Goal: Task Accomplishment & Management: Use online tool/utility

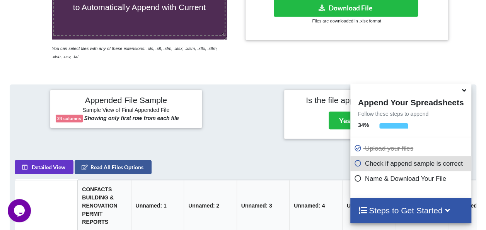
scroll to position [159, 0]
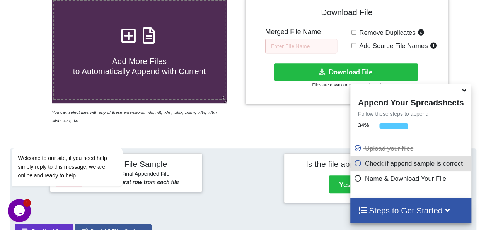
click at [247, 31] on input "Remove Duplicates" at bounding box center [354, 32] width 5 height 5
checkbox input "true"
click at [247, 40] on input "text" at bounding box center [301, 46] width 72 height 15
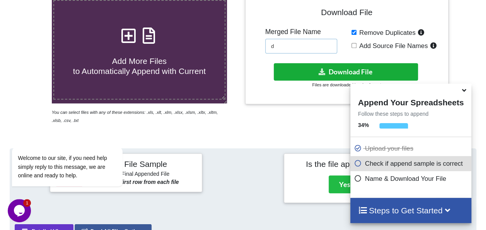
type input "d"
click at [247, 63] on button "Download File" at bounding box center [346, 71] width 144 height 17
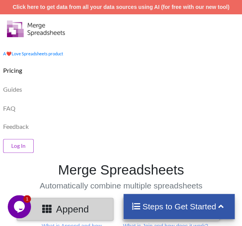
click at [148, 101] on div "FAQ" at bounding box center [121, 107] width 246 height 19
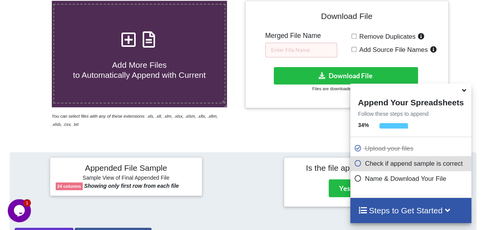
scroll to position [143, 0]
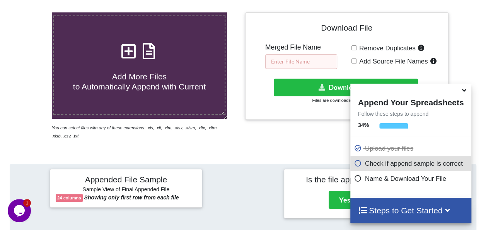
click at [319, 62] on input "text" at bounding box center [301, 61] width 72 height 15
type input "DFCV"
click at [357, 49] on span "Remove Duplicates" at bounding box center [386, 48] width 59 height 7
click at [357, 49] on input "Remove Duplicates" at bounding box center [354, 47] width 5 height 5
checkbox input "true"
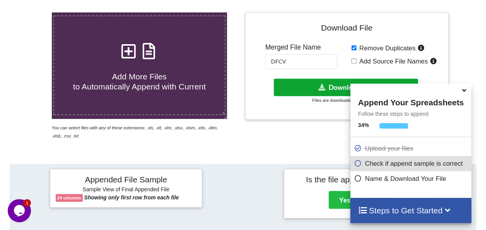
click at [333, 87] on button "Download File" at bounding box center [346, 87] width 144 height 17
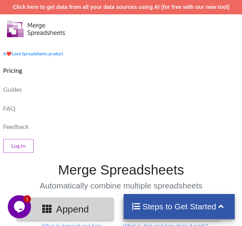
click at [107, 66] on div "Pricing" at bounding box center [121, 69] width 246 height 19
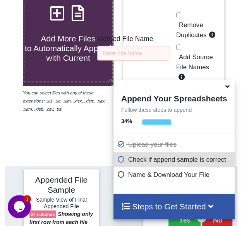
scroll to position [282, 0]
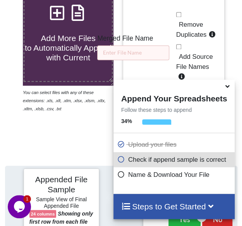
click at [179, 15] on input "Remove Duplicates" at bounding box center [178, 14] width 5 height 5
checkbox input "true"
click at [133, 50] on input "D" at bounding box center [133, 52] width 72 height 15
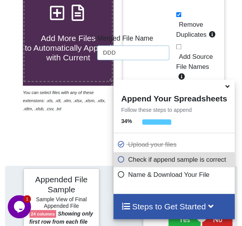
type input "DDD"
click at [143, 62] on div "Download File Merged File Name DDD Remove Duplicates Add Source File Names Down…" at bounding box center [173, 60] width 90 height 151
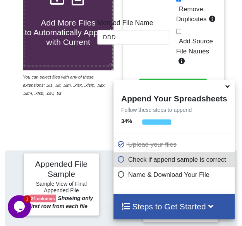
scroll to position [313, 0]
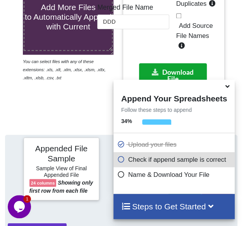
click at [164, 63] on button "Download File" at bounding box center [173, 75] width 68 height 24
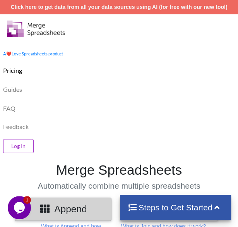
click at [86, 140] on div "Log In" at bounding box center [119, 144] width 242 height 21
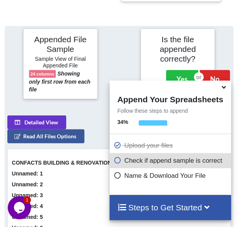
scroll to position [447, 0]
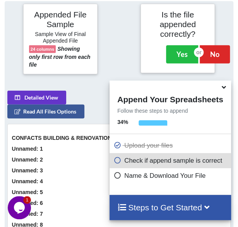
click at [129, 46] on div at bounding box center [118, 39] width 39 height 70
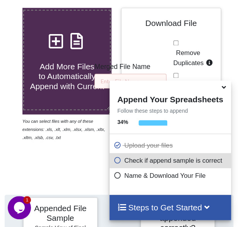
scroll to position [277, 0]
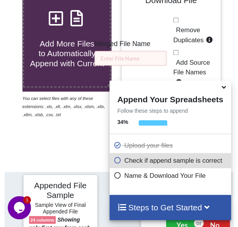
drag, startPoint x: 224, startPoint y: 89, endPoint x: 225, endPoint y: 75, distance: 13.6
click at [225, 75] on div "Add More Files to Automatically Append with Current You can select files with a…" at bounding box center [119, 66] width 250 height 163
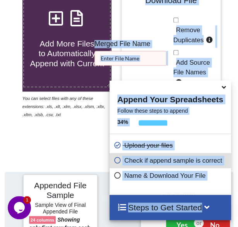
drag, startPoint x: 225, startPoint y: 75, endPoint x: 223, endPoint y: 89, distance: 14.4
click at [223, 89] on icon at bounding box center [223, 85] width 8 height 7
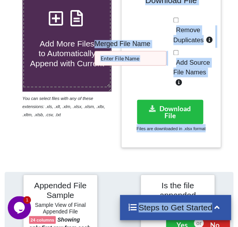
click at [231, 104] on div at bounding box center [233, 66] width 21 height 163
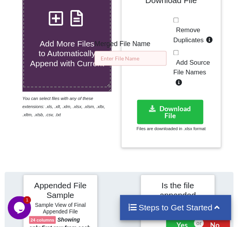
click at [152, 55] on input "text" at bounding box center [130, 58] width 72 height 15
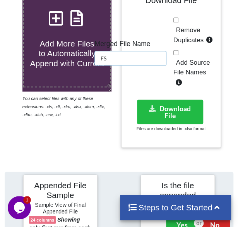
type input "FS"
click at [183, 31] on span "Remove Duplicates" at bounding box center [188, 34] width 30 height 17
click at [178, 22] on input "Remove Duplicates" at bounding box center [175, 19] width 5 height 5
checkbox input "true"
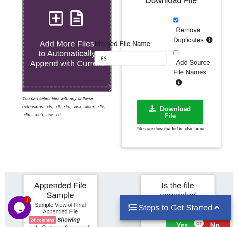
click at [170, 104] on button "Download File" at bounding box center [170, 111] width 67 height 24
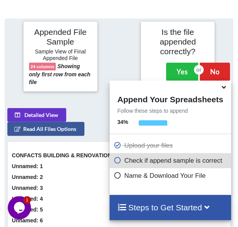
scroll to position [447, 0]
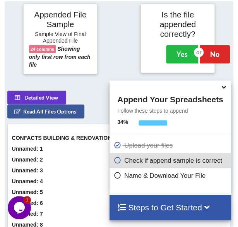
click at [115, 35] on div at bounding box center [118, 39] width 39 height 70
click at [226, 88] on icon at bounding box center [223, 85] width 8 height 7
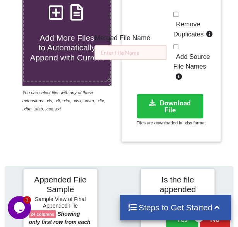
scroll to position [296, 0]
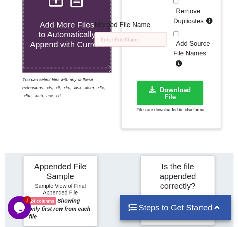
click at [149, 30] on div "Merged File Name" at bounding box center [130, 34] width 72 height 26
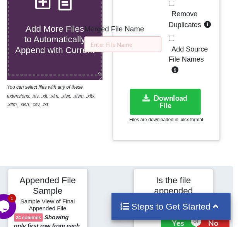
scroll to position [297, 0]
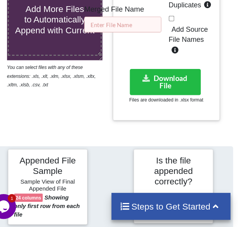
click at [164, 32] on input "text" at bounding box center [130, 38] width 72 height 15
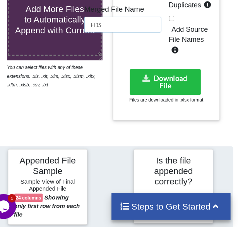
type input "FDS"
click at [190, 16] on span "Remove Duplicates" at bounding box center [188, 14] width 30 height 17
click at [178, 2] on input "Remove Duplicates" at bounding box center [175, -1] width 5 height 5
checkbox input "true"
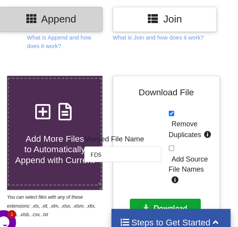
click at [173, 188] on button "Download File" at bounding box center [170, 197] width 67 height 24
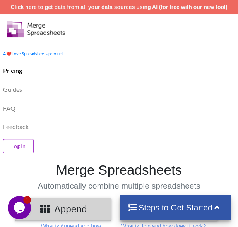
click at [86, 93] on div "Guides" at bounding box center [119, 88] width 242 height 19
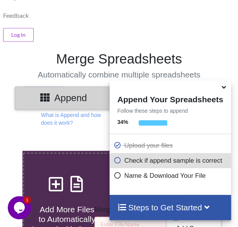
scroll to position [30, 0]
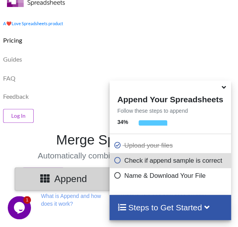
click at [223, 87] on icon at bounding box center [223, 85] width 8 height 7
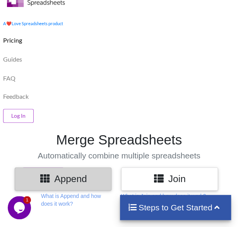
drag, startPoint x: 237, startPoint y: 17, endPoint x: 233, endPoint y: 46, distance: 29.3
click at [233, 46] on div "A ❤️ Love Spreadsheets product Pricing Guides FAQ Feedback Log In" at bounding box center [119, 54] width 242 height 140
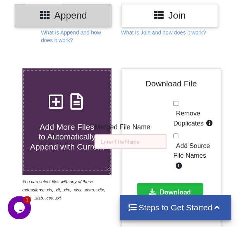
scroll to position [169, 0]
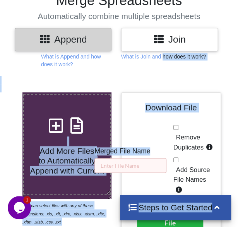
drag, startPoint x: 161, startPoint y: 60, endPoint x: 138, endPoint y: 171, distance: 114.1
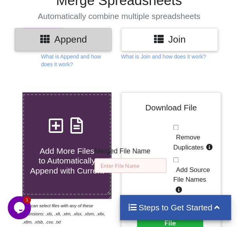
click at [147, 168] on input "text" at bounding box center [130, 165] width 72 height 15
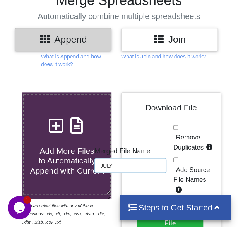
type input "JULY"
click at [173, 130] on div "Remove Duplicates Add Source File Names" at bounding box center [194, 160] width 42 height 74
click at [176, 129] on input "Remove Duplicates" at bounding box center [175, 127] width 5 height 5
checkbox input "true"
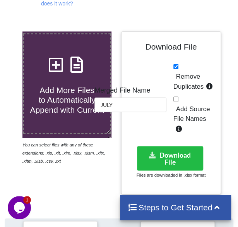
scroll to position [231, 0]
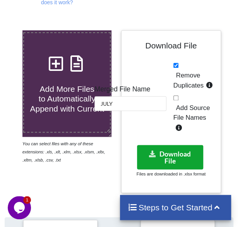
click at [170, 157] on button "Download File" at bounding box center [170, 157] width 67 height 24
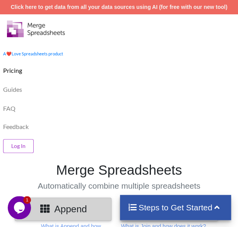
click at [123, 136] on div "Log In" at bounding box center [119, 144] width 242 height 21
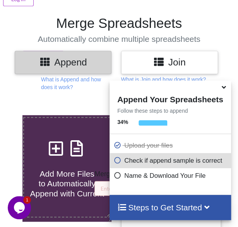
scroll to position [143, 0]
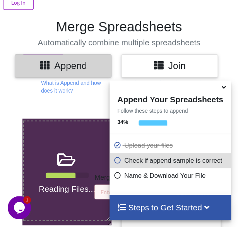
click at [222, 89] on icon at bounding box center [223, 85] width 8 height 7
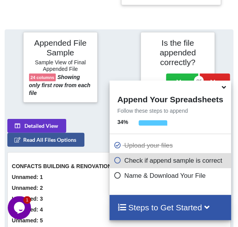
scroll to position [447, 0]
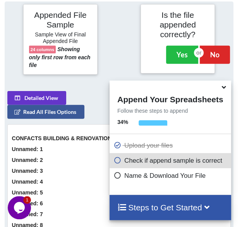
click at [224, 89] on icon at bounding box center [223, 85] width 8 height 7
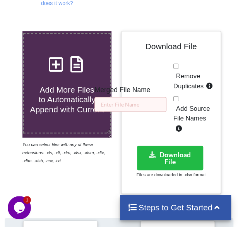
scroll to position [230, 0]
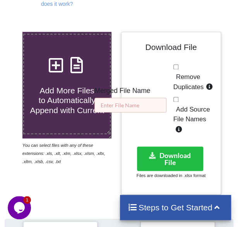
click at [114, 99] on input "text" at bounding box center [130, 105] width 72 height 15
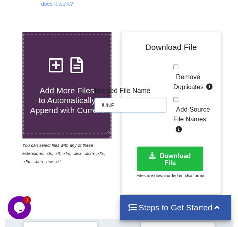
type input "JUNE"
click at [189, 79] on span "Remove Duplicates" at bounding box center [188, 81] width 30 height 17
click at [178, 69] on input "Remove Duplicates" at bounding box center [175, 66] width 5 height 5
checkbox input "true"
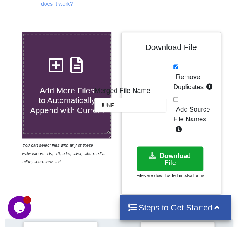
click at [185, 154] on button "Download File" at bounding box center [170, 158] width 67 height 24
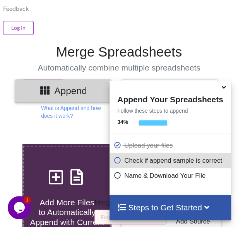
scroll to position [125, 0]
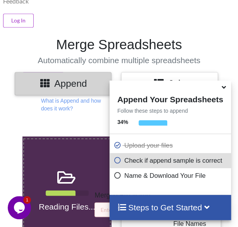
click at [224, 87] on icon at bounding box center [223, 85] width 8 height 7
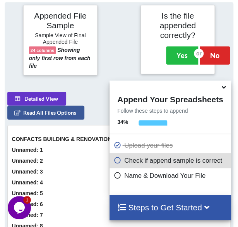
scroll to position [447, 0]
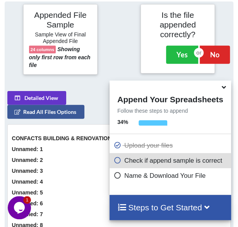
click at [224, 88] on icon at bounding box center [223, 85] width 8 height 7
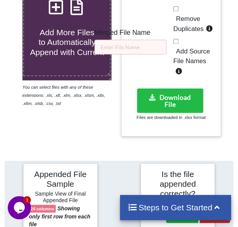
scroll to position [261, 0]
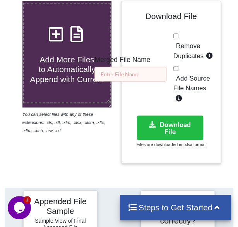
click at [112, 72] on input "text" at bounding box center [130, 74] width 72 height 15
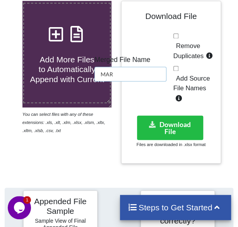
type input "MAR"
click at [164, 34] on div "Download File Merged File Name MAR Remove Duplicates Add Source File Names Down…" at bounding box center [171, 82] width 89 height 151
click at [181, 42] on span "Remove Duplicates" at bounding box center [188, 50] width 30 height 17
click at [178, 38] on input "Remove Duplicates" at bounding box center [175, 35] width 5 height 5
checkbox input "true"
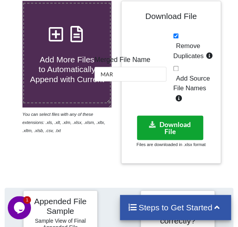
click at [179, 124] on button "Download File" at bounding box center [170, 127] width 67 height 24
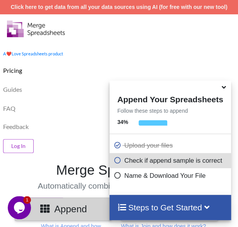
click at [220, 89] on icon at bounding box center [223, 85] width 8 height 7
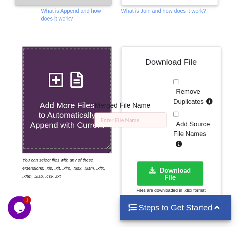
scroll to position [217, 0]
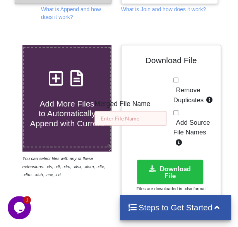
click at [152, 120] on input "text" at bounding box center [130, 118] width 72 height 15
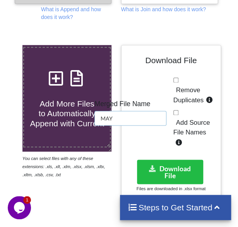
type input "MAY"
click at [174, 101] on span "Remove Duplicates" at bounding box center [188, 94] width 30 height 17
click at [174, 82] on input "Remove Duplicates" at bounding box center [175, 79] width 5 height 5
checkbox input "true"
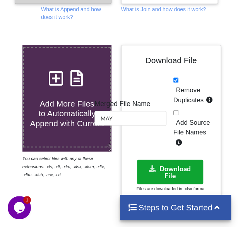
click at [180, 176] on button "Download File" at bounding box center [170, 171] width 67 height 24
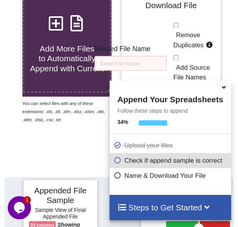
scroll to position [293, 0]
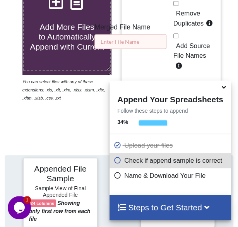
click at [134, 39] on input "text" at bounding box center [130, 41] width 72 height 15
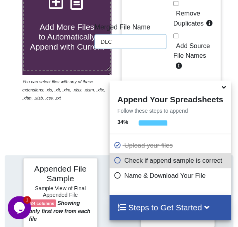
type input "DEC"
click at [175, 16] on span "Remove Duplicates" at bounding box center [188, 18] width 30 height 17
click at [175, 6] on input "Remove Duplicates" at bounding box center [175, 3] width 5 height 5
checkbox input "true"
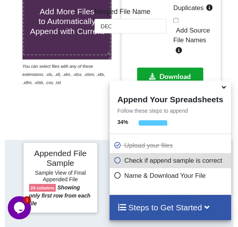
click at [179, 73] on button "Download File" at bounding box center [170, 79] width 67 height 24
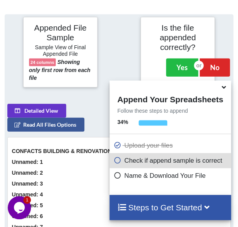
scroll to position [447, 0]
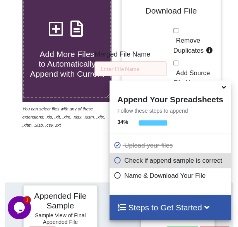
scroll to position [271, 0]
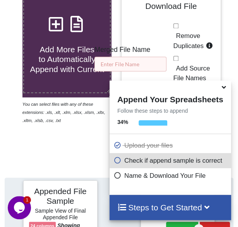
click at [156, 59] on input "text" at bounding box center [130, 63] width 72 height 15
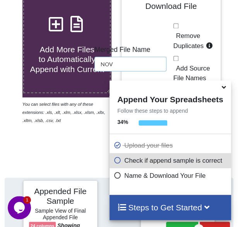
type input "NOV"
click at [189, 39] on label "Remove Duplicates" at bounding box center [194, 41] width 42 height 20
click at [178, 28] on input "Remove Duplicates" at bounding box center [175, 25] width 5 height 5
checkbox input "true"
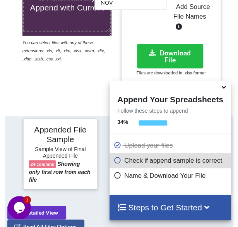
scroll to position [333, 0]
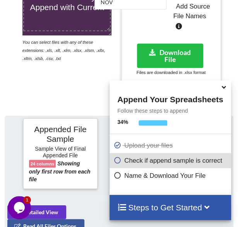
click at [189, 39] on div "Download File Merged File Name NOV Remove Duplicates Add Source File Names Down…" at bounding box center [171, 10] width 89 height 151
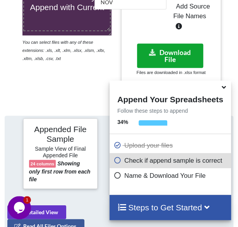
click at [185, 49] on button "Download File" at bounding box center [170, 55] width 67 height 24
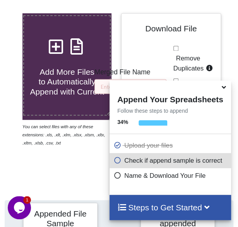
scroll to position [316, 0]
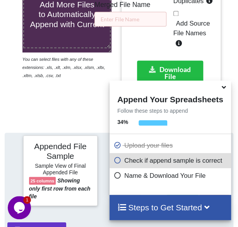
checkbox input "true"
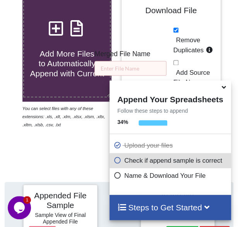
scroll to position [276, 0]
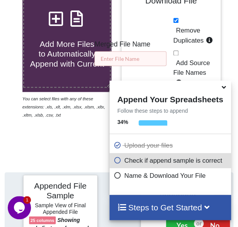
click at [128, 62] on input "text" at bounding box center [130, 58] width 72 height 15
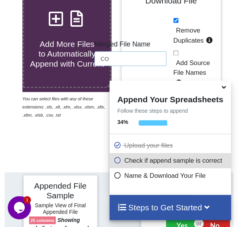
type input "C"
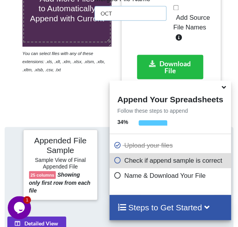
scroll to position [393, 0]
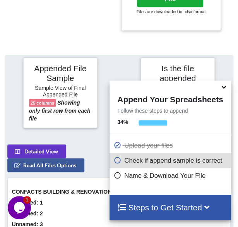
type input "OCT"
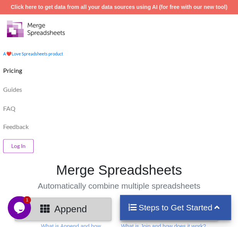
click at [108, 95] on div "Guides" at bounding box center [119, 88] width 242 height 19
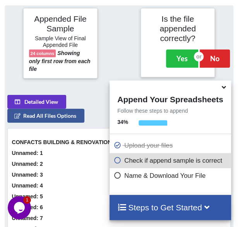
scroll to position [447, 0]
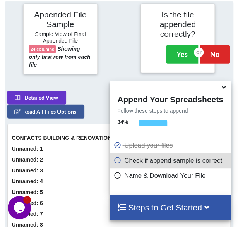
click at [225, 87] on icon at bounding box center [223, 85] width 8 height 7
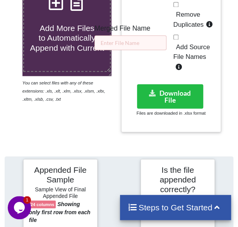
scroll to position [277, 0]
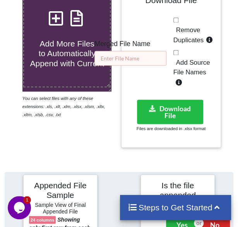
click at [143, 62] on input "text" at bounding box center [130, 58] width 72 height 15
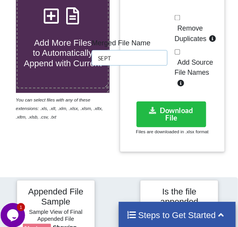
type input "SEPT"
click at [188, 30] on span "Remove Duplicates" at bounding box center [188, 34] width 30 height 17
click at [178, 22] on input "Remove Duplicates" at bounding box center [175, 19] width 5 height 5
checkbox input "true"
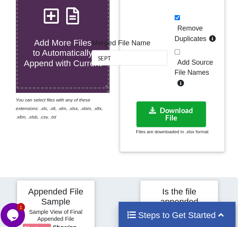
click at [181, 113] on button "Download File" at bounding box center [170, 111] width 67 height 24
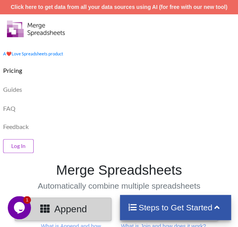
click at [210, 94] on div "Guides" at bounding box center [119, 88] width 242 height 19
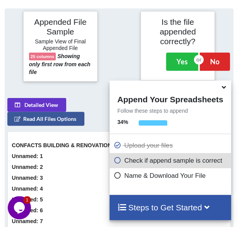
scroll to position [447, 0]
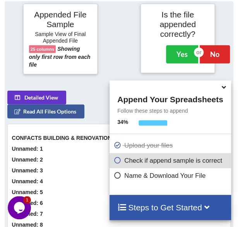
click at [220, 89] on icon at bounding box center [223, 85] width 8 height 7
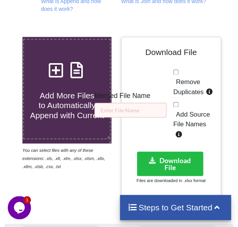
scroll to position [205, 0]
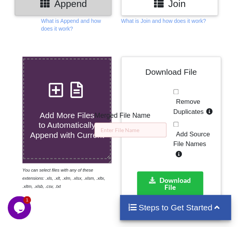
click at [195, 104] on span "Remove Duplicates" at bounding box center [188, 106] width 30 height 17
click at [178, 94] on input "Remove Duplicates" at bounding box center [175, 91] width 5 height 5
checkbox input "true"
click at [157, 130] on input "text" at bounding box center [130, 129] width 72 height 15
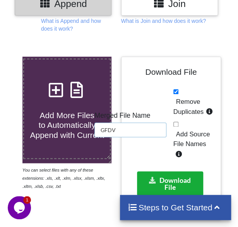
type input "GFDV"
click at [181, 174] on button "Download File" at bounding box center [170, 183] width 67 height 24
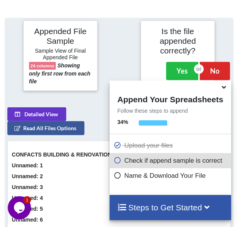
scroll to position [447, 0]
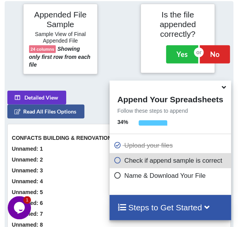
click at [118, 6] on div at bounding box center [118, 39] width 39 height 70
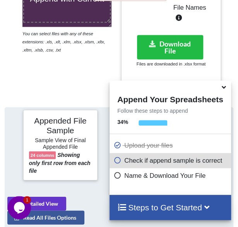
scroll to position [308, 0]
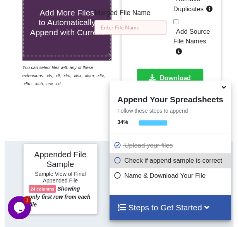
click at [128, 27] on input "text" at bounding box center [130, 27] width 72 height 15
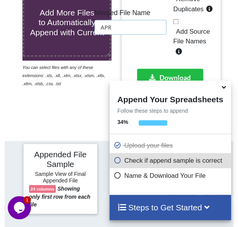
type input "APR"
click at [185, 9] on span "Remove Duplicates" at bounding box center [188, 3] width 30 height 17
checkbox input "true"
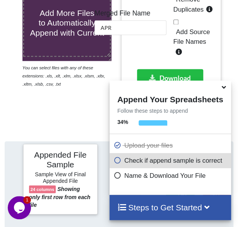
scroll to position [323, 0]
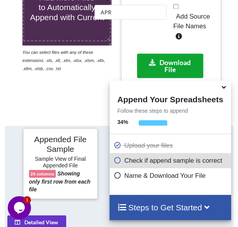
click at [186, 64] on button "Download File" at bounding box center [170, 65] width 67 height 24
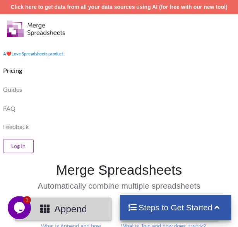
click at [83, 54] on div "A ❤️ Love Spreadsheets product" at bounding box center [119, 50] width 242 height 19
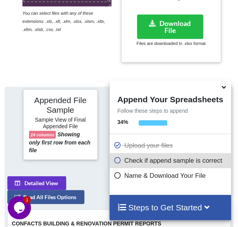
scroll to position [447, 0]
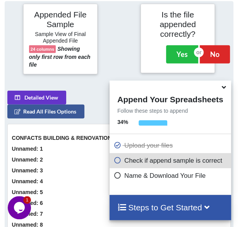
click at [101, 33] on div at bounding box center [118, 39] width 39 height 70
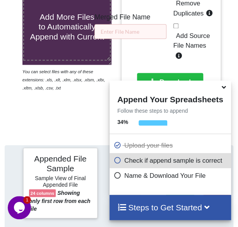
scroll to position [292, 0]
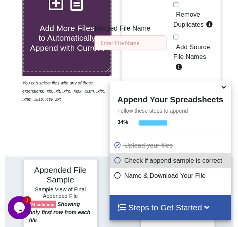
click at [131, 44] on input "text" at bounding box center [130, 42] width 72 height 15
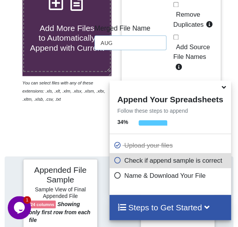
type input "AUG"
click at [179, 24] on span "Remove Duplicates" at bounding box center [188, 19] width 30 height 17
click at [178, 7] on input "Remove Duplicates" at bounding box center [175, 4] width 5 height 5
checkbox input "true"
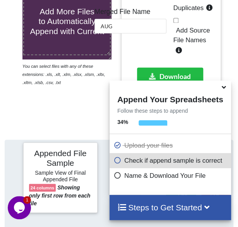
scroll to position [323, 0]
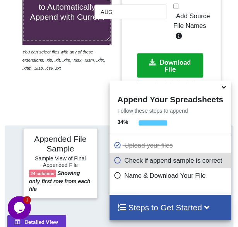
click at [149, 72] on button "Download File" at bounding box center [170, 65] width 67 height 24
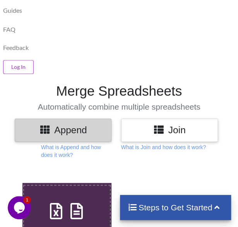
scroll to position [170, 0]
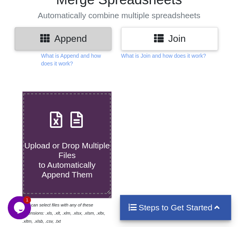
click at [141, 123] on div at bounding box center [171, 157] width 104 height 133
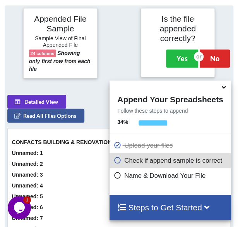
scroll to position [447, 0]
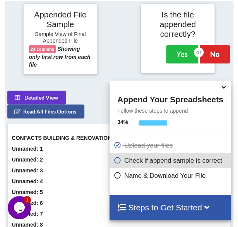
click at [132, 34] on div at bounding box center [118, 39] width 39 height 70
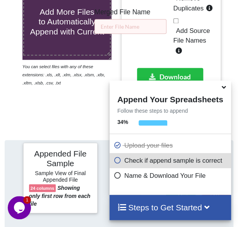
scroll to position [308, 0]
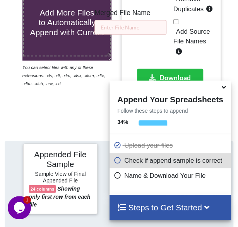
click at [190, 9] on span "Remove Duplicates" at bounding box center [188, 3] width 30 height 17
checkbox input "true"
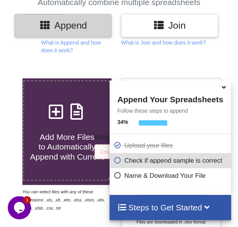
click at [226, 86] on icon at bounding box center [223, 85] width 8 height 7
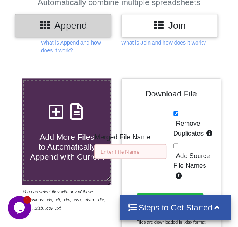
click at [123, 156] on input "text" at bounding box center [130, 151] width 72 height 15
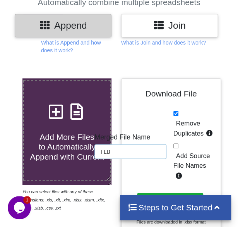
type input "FEB"
click at [154, 193] on button "Download File" at bounding box center [170, 205] width 67 height 24
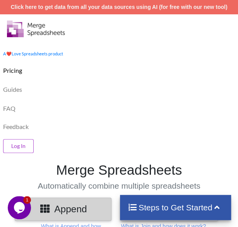
click at [68, 122] on div "Feedback" at bounding box center [119, 125] width 242 height 17
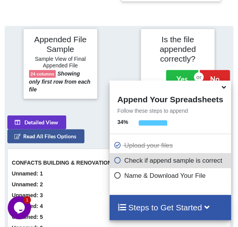
scroll to position [447, 0]
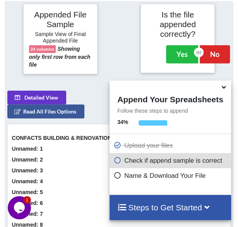
click at [124, 48] on div at bounding box center [118, 39] width 39 height 70
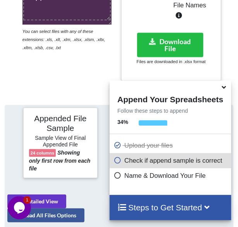
scroll to position [292, 0]
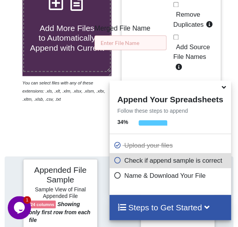
click at [126, 45] on input "text" at bounding box center [130, 42] width 72 height 15
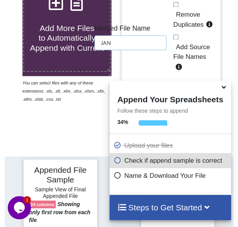
type input "JAN"
click at [181, 22] on span "Remove Duplicates" at bounding box center [188, 19] width 30 height 17
click at [178, 7] on input "Remove Duplicates" at bounding box center [175, 4] width 5 height 5
checkbox input "true"
click at [154, 62] on div "Download File Merged File Name JAN Remove Duplicates Add Source File Names Down…" at bounding box center [171, 50] width 89 height 151
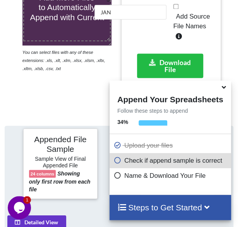
scroll to position [323, 0]
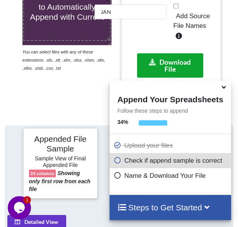
click at [154, 62] on icon at bounding box center [152, 61] width 8 height 6
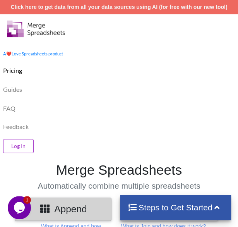
click at [118, 121] on div "Feedback" at bounding box center [119, 125] width 242 height 17
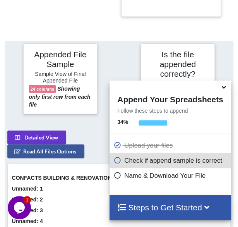
scroll to position [447, 0]
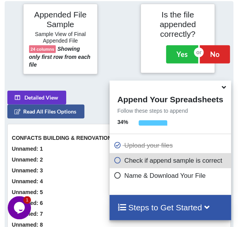
click at [120, 49] on div at bounding box center [118, 39] width 39 height 70
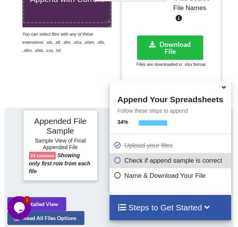
scroll to position [323, 0]
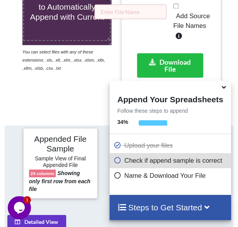
click at [226, 87] on icon at bounding box center [223, 85] width 8 height 7
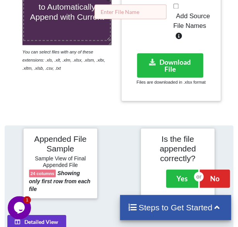
click at [149, 13] on input "text" at bounding box center [130, 11] width 72 height 15
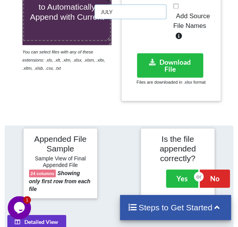
type input "JULY"
click at [148, 21] on div "Download File Merged File Name JULY Remove Duplicates Add Source File Names Dow…" at bounding box center [171, 19] width 89 height 151
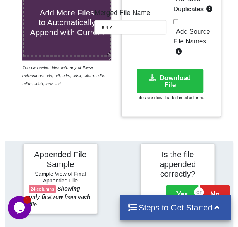
scroll to position [292, 0]
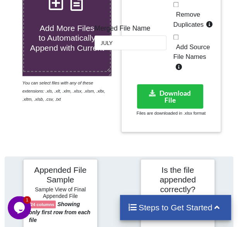
click at [192, 16] on span "Remove Duplicates" at bounding box center [188, 19] width 30 height 17
click at [178, 7] on input "Remove Duplicates" at bounding box center [175, 4] width 5 height 5
checkbox input "true"
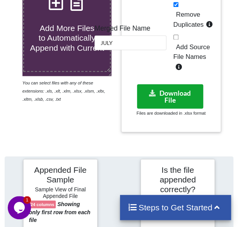
click at [166, 93] on button "Download File" at bounding box center [170, 96] width 67 height 24
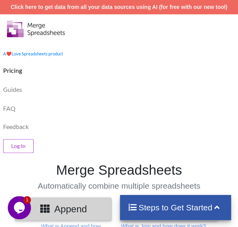
click at [124, 131] on div "Feedback" at bounding box center [119, 125] width 242 height 17
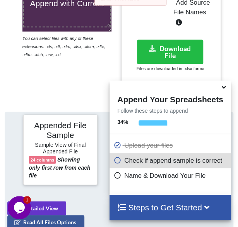
scroll to position [447, 0]
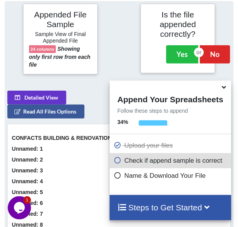
click at [114, 62] on div at bounding box center [118, 39] width 39 height 70
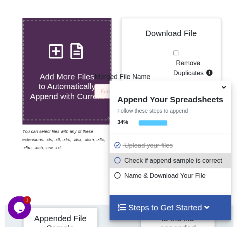
scroll to position [230, 0]
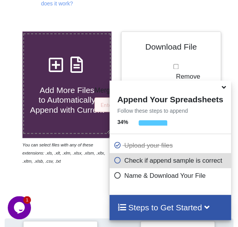
click at [177, 72] on label "Remove Duplicates" at bounding box center [194, 82] width 42 height 20
click at [177, 69] on input "Remove Duplicates" at bounding box center [175, 66] width 5 height 5
checkbox input "true"
click at [227, 88] on icon at bounding box center [223, 85] width 8 height 7
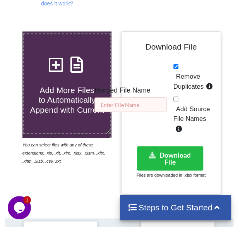
click at [148, 99] on input "text" at bounding box center [130, 104] width 72 height 15
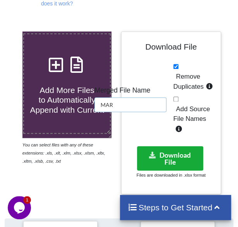
type input "MAR"
click at [170, 155] on button "Download File" at bounding box center [170, 158] width 67 height 24
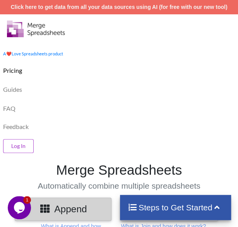
click at [134, 90] on div "Guides" at bounding box center [119, 88] width 242 height 19
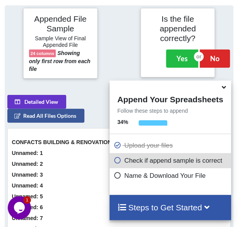
scroll to position [447, 0]
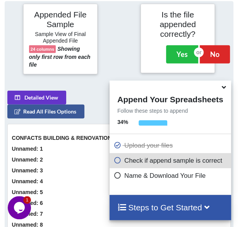
click at [116, 33] on div at bounding box center [118, 39] width 39 height 70
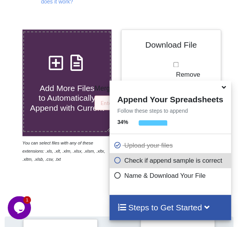
scroll to position [230, 0]
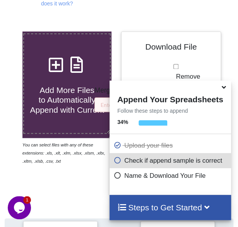
click at [224, 87] on icon at bounding box center [223, 85] width 8 height 7
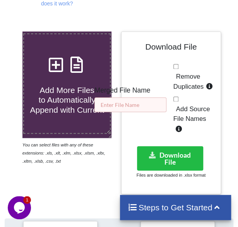
click at [156, 109] on input "text" at bounding box center [130, 104] width 72 height 15
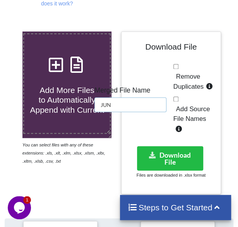
type input "JUN"
click at [188, 82] on span "Remove Duplicates" at bounding box center [188, 81] width 30 height 17
click at [178, 69] on input "Remove Duplicates" at bounding box center [175, 66] width 5 height 5
checkbox input "true"
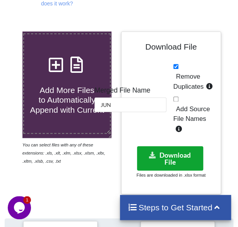
click at [173, 154] on button "Download File" at bounding box center [170, 158] width 67 height 24
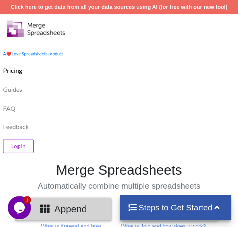
click at [98, 140] on div "Log In" at bounding box center [119, 144] width 242 height 21
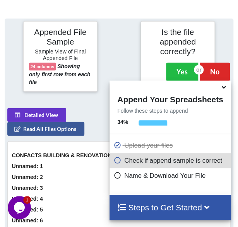
scroll to position [447, 0]
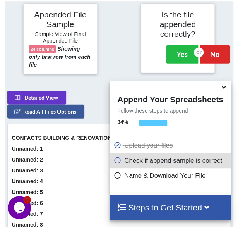
click at [110, 49] on div at bounding box center [118, 39] width 39 height 70
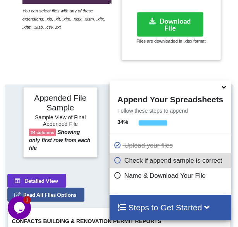
scroll to position [277, 0]
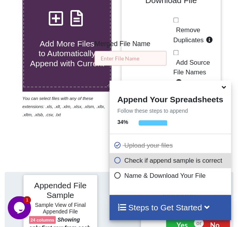
click at [128, 54] on input "text" at bounding box center [130, 58] width 72 height 15
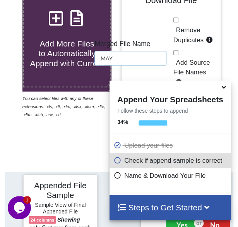
type input "MAY"
click at [185, 32] on span "Remove Duplicates" at bounding box center [188, 34] width 30 height 17
click at [178, 22] on input "Remove Duplicates" at bounding box center [175, 19] width 5 height 5
checkbox input "true"
click at [200, 52] on div "Remove Duplicates Add Source File Names" at bounding box center [194, 52] width 42 height 74
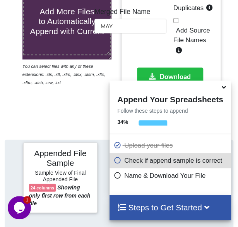
scroll to position [323, 0]
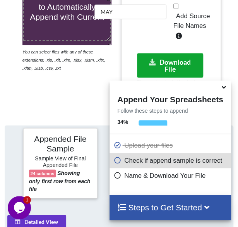
click at [176, 60] on button "Download File" at bounding box center [170, 65] width 67 height 24
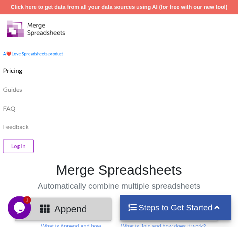
click at [112, 97] on div "Pricing Guides FAQ Feedback Log In" at bounding box center [119, 107] width 242 height 94
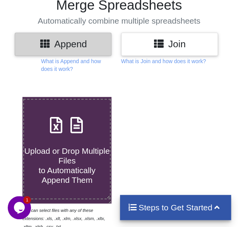
scroll to position [186, 0]
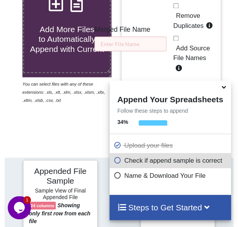
scroll to position [289, 0]
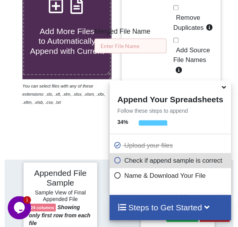
click at [134, 43] on input "text" at bounding box center [130, 45] width 72 height 15
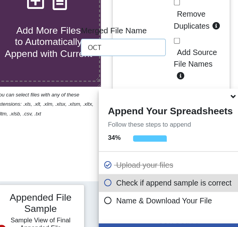
type input "OCT"
click at [193, 22] on span "Remove Duplicates" at bounding box center [188, 22] width 30 height 17
click at [178, 10] on input "Remove Duplicates" at bounding box center [175, 7] width 5 height 5
checkbox input "true"
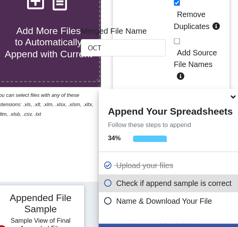
click at [195, 38] on div "Remove Duplicates Add Source File Names" at bounding box center [194, 40] width 42 height 74
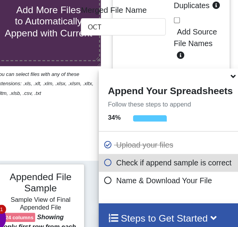
scroll to position [291, 0]
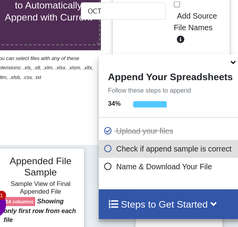
click at [222, 89] on icon at bounding box center [223, 85] width 8 height 7
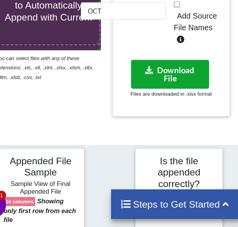
click at [184, 93] on button "Download File" at bounding box center [170, 97] width 67 height 24
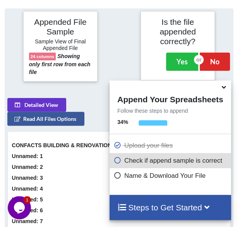
scroll to position [447, 0]
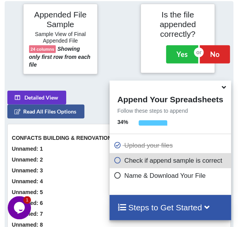
click at [114, 56] on div at bounding box center [118, 39] width 39 height 70
click at [221, 89] on icon at bounding box center [223, 85] width 8 height 7
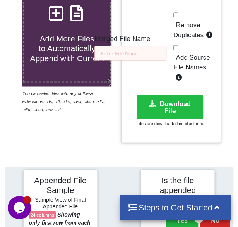
scroll to position [261, 0]
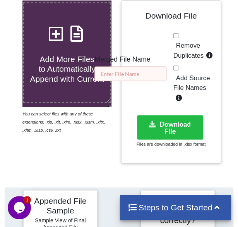
click at [141, 73] on input "text" at bounding box center [130, 73] width 72 height 15
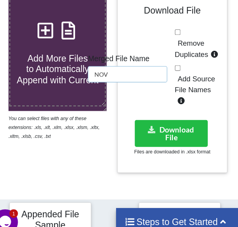
type input "NOV"
click at [197, 48] on span "Remove Duplicates" at bounding box center [188, 50] width 30 height 17
click at [178, 38] on input "Remove Duplicates" at bounding box center [175, 35] width 5 height 5
checkbox input "true"
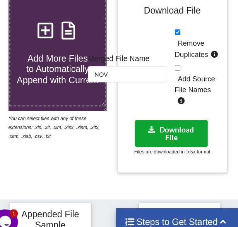
click at [180, 122] on button "Download File" at bounding box center [170, 127] width 67 height 24
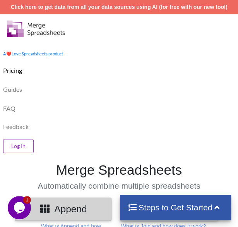
click at [168, 33] on div at bounding box center [119, 27] width 242 height 27
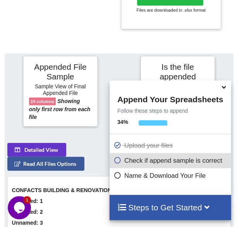
scroll to position [447, 0]
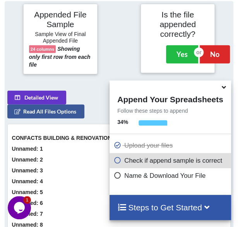
click at [126, 34] on div at bounding box center [118, 39] width 39 height 70
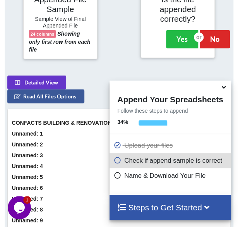
scroll to position [462, 0]
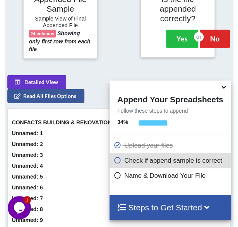
click at [226, 89] on icon at bounding box center [223, 85] width 8 height 7
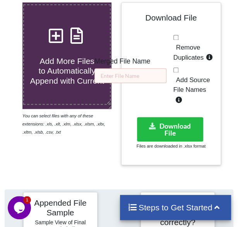
scroll to position [230, 0]
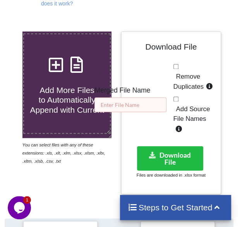
click at [134, 100] on input "text" at bounding box center [130, 104] width 72 height 15
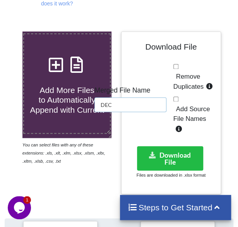
type input "DEC"
click at [193, 86] on span "Remove Duplicates" at bounding box center [188, 81] width 30 height 17
click at [178, 69] on input "Remove Duplicates" at bounding box center [175, 66] width 5 height 5
checkbox input "true"
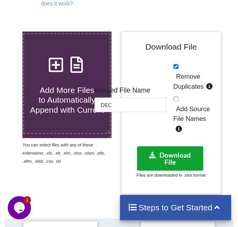
click at [168, 148] on button "Download File" at bounding box center [170, 158] width 67 height 24
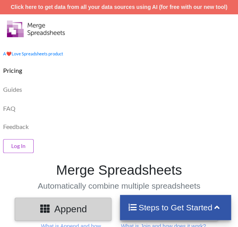
click at [158, 142] on div "Log In" at bounding box center [119, 144] width 242 height 21
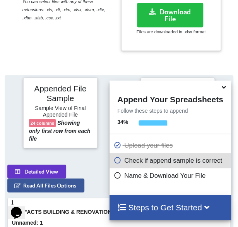
scroll to position [447, 0]
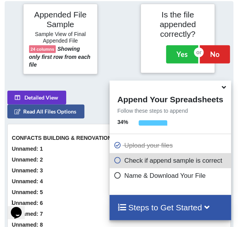
click at [116, 62] on div at bounding box center [118, 39] width 39 height 70
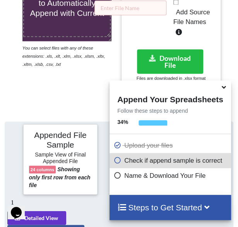
scroll to position [323, 0]
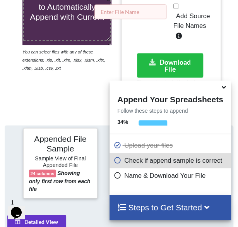
click at [137, 9] on input "text" at bounding box center [130, 11] width 72 height 15
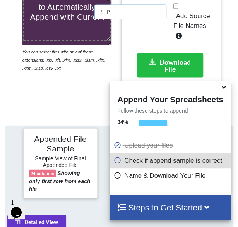
type input "SEP"
click at [230, 28] on div at bounding box center [233, 19] width 21 height 163
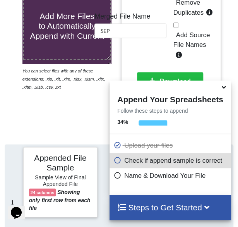
scroll to position [292, 0]
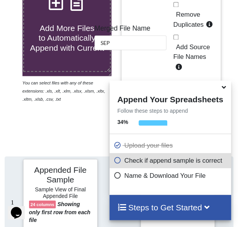
click at [190, 21] on span "Remove Duplicates" at bounding box center [188, 19] width 30 height 17
click at [178, 7] on input "Remove Duplicates" at bounding box center [175, 4] width 5 height 5
checkbox input "true"
click at [225, 38] on div at bounding box center [233, 50] width 21 height 163
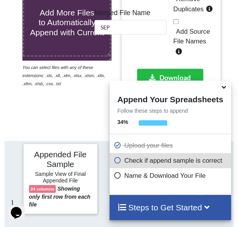
scroll to position [323, 0]
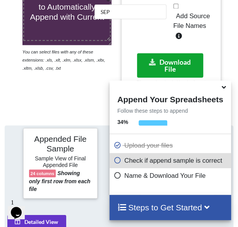
click at [172, 64] on button "Download File" at bounding box center [170, 65] width 67 height 24
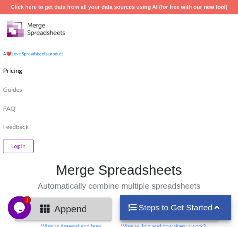
click at [115, 99] on div "FAQ" at bounding box center [119, 107] width 242 height 19
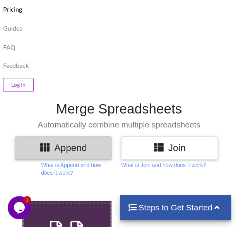
scroll to position [62, 0]
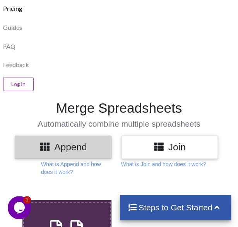
click at [103, 47] on div "FAQ" at bounding box center [119, 45] width 242 height 19
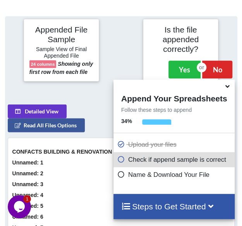
scroll to position [526, 0]
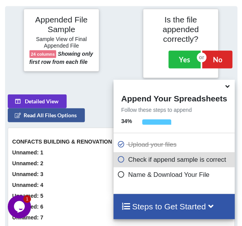
click at [228, 86] on icon at bounding box center [227, 85] width 8 height 7
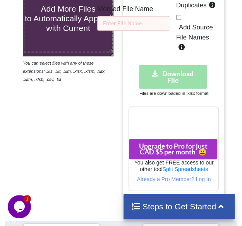
scroll to position [310, 0]
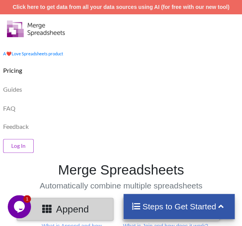
click at [140, 52] on div "A ❤️ Love Spreadsheets product" at bounding box center [121, 50] width 246 height 19
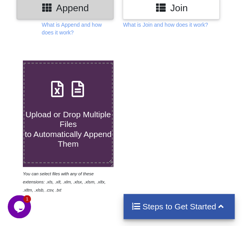
scroll to position [217, 0]
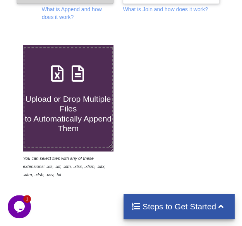
click at [66, 83] on span at bounding box center [68, 74] width 41 height 18
click at [12, 45] on input "Upload or Drop Multiple Files to Automatically Append Them" at bounding box center [12, 45] width 0 height 0
type input "C:\fakepath\MAR_3.xlsx"
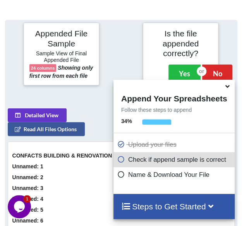
scroll to position [437, 0]
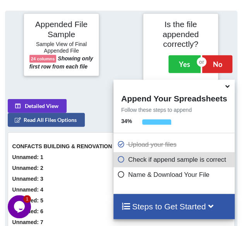
click at [230, 89] on icon at bounding box center [227, 85] width 8 height 7
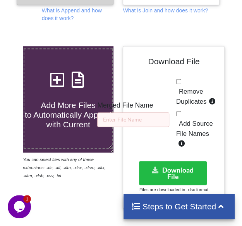
scroll to position [190, 0]
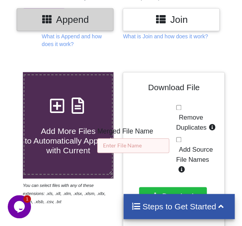
click at [158, 138] on input "text" at bounding box center [133, 145] width 72 height 15
click at [181, 126] on span "Remove Duplicates" at bounding box center [191, 122] width 30 height 17
click at [181, 110] on input "Remove Duplicates" at bounding box center [178, 107] width 5 height 5
checkbox input "true"
click at [157, 138] on input "text" at bounding box center [133, 145] width 72 height 15
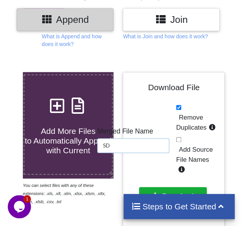
type input "SD"
click at [171, 187] on button "Download File" at bounding box center [173, 199] width 68 height 24
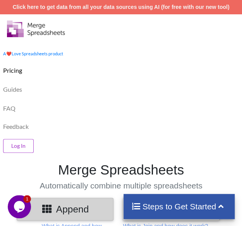
click at [94, 113] on div "FAQ" at bounding box center [121, 107] width 246 height 19
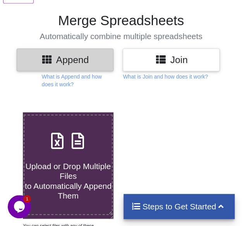
scroll to position [170, 0]
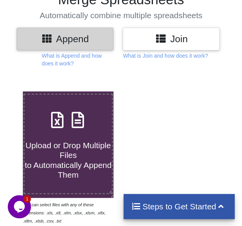
click at [66, 159] on span "Upload or Drop Multiple Files to Automatically Append Them" at bounding box center [68, 160] width 87 height 38
click at [12, 91] on input "Upload or Drop Multiple Files to Automatically Append Them" at bounding box center [12, 91] width 0 height 0
type input "C:\fakepath\SEP_7.xlsx"
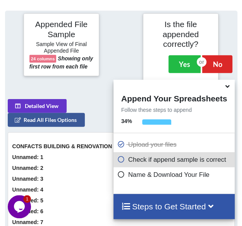
scroll to position [0, 0]
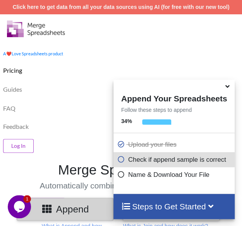
click at [226, 87] on icon at bounding box center [227, 85] width 8 height 7
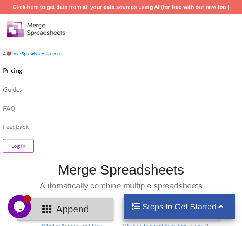
click at [209, 103] on div "FAQ" at bounding box center [121, 107] width 246 height 19
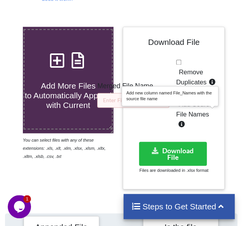
scroll to position [294, 0]
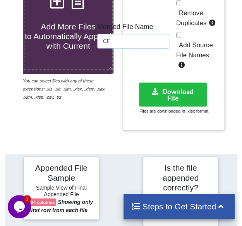
click at [152, 38] on input "CF" at bounding box center [133, 41] width 72 height 15
type input "CFDS"
click at [205, 15] on label "Remove Duplicates" at bounding box center [197, 18] width 43 height 20
click at [181, 5] on input "Remove Duplicates" at bounding box center [178, 2] width 5 height 5
checkbox input "true"
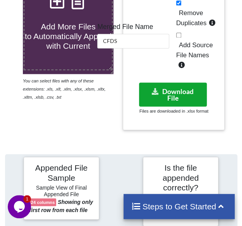
click at [185, 82] on button "Download File" at bounding box center [173, 94] width 68 height 24
